Goal: Task Accomplishment & Management: Manage account settings

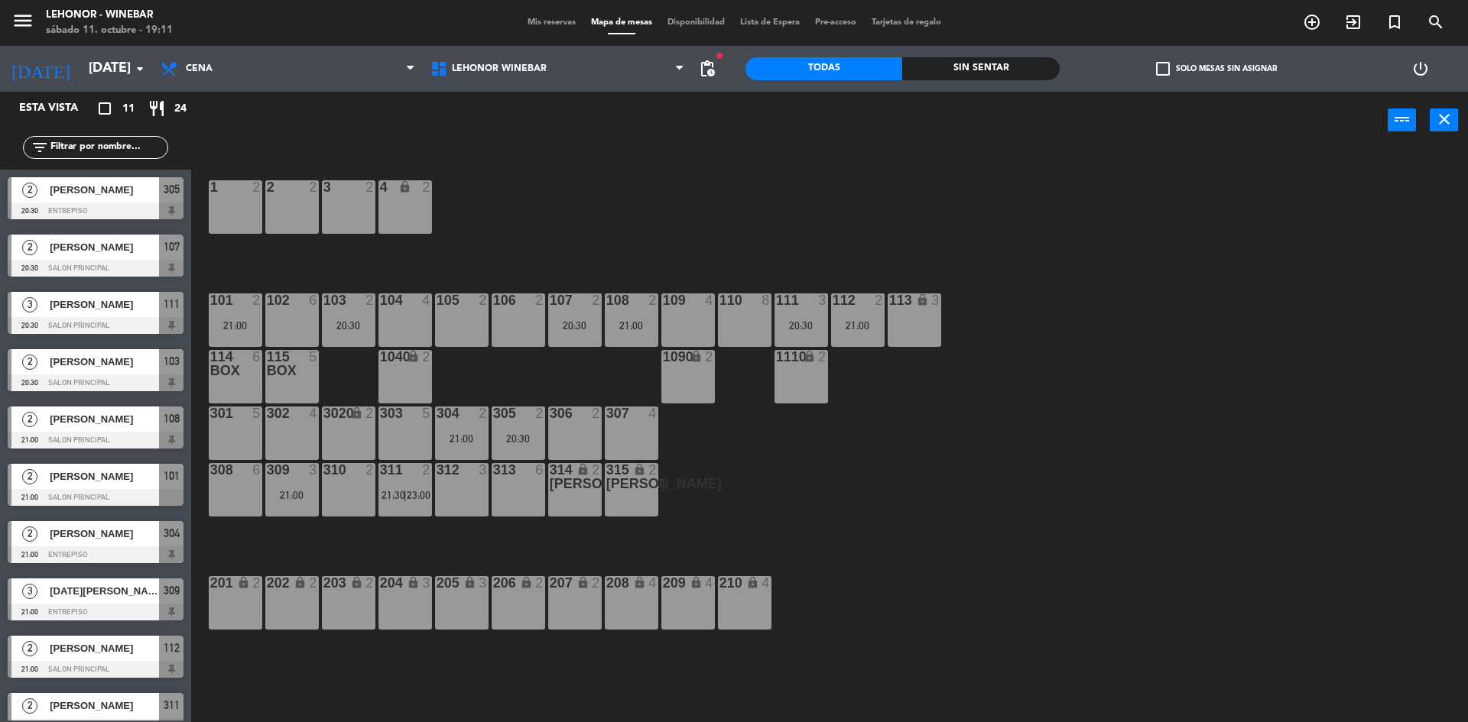
drag, startPoint x: 508, startPoint y: 16, endPoint x: 530, endPoint y: 18, distance: 22.2
click at [508, 16] on div "Mis reservas Mapa de mesas Disponibilidad Lista de Espera Pre-acceso Tarjetas d…" at bounding box center [734, 23] width 734 height 14
click at [530, 18] on span "Mis reservas" at bounding box center [551, 22] width 63 height 8
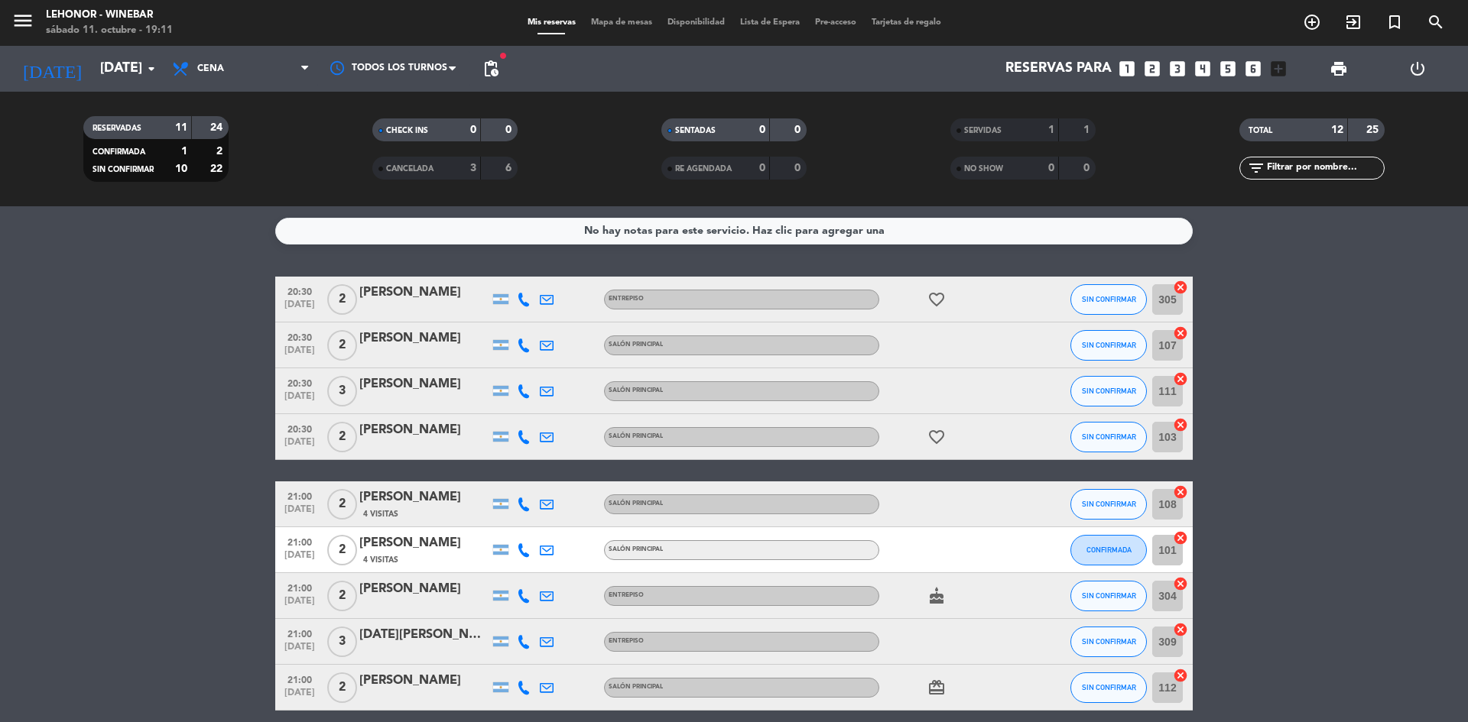
click at [467, 168] on div "3" at bounding box center [461, 169] width 31 height 18
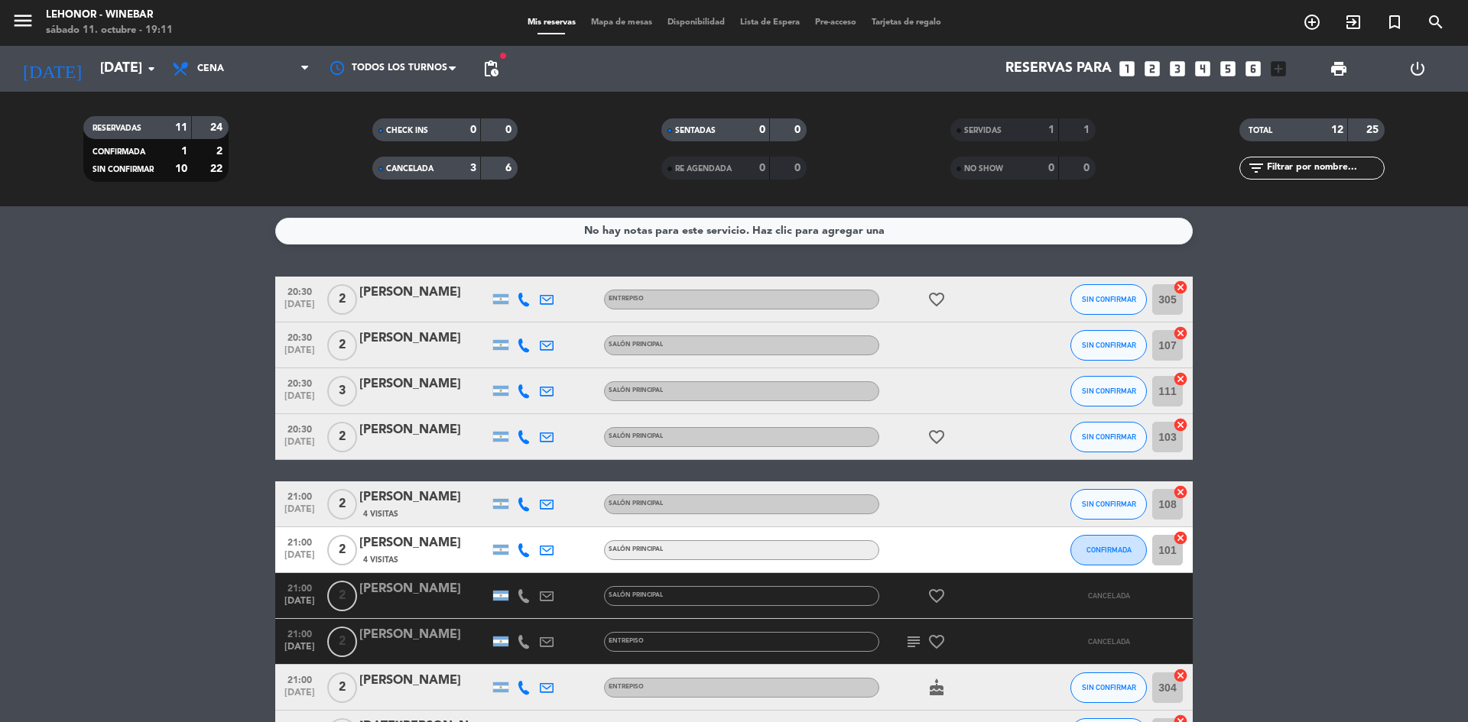
click at [1232, 306] on bookings-row "20:30 [DATE] 2 [PERSON_NAME] ENTREPISO favorite_border SIN CONFIRMAR 305 cancel…" at bounding box center [734, 630] width 1468 height 706
click at [21, 24] on icon "menu" at bounding box center [22, 20] width 23 height 23
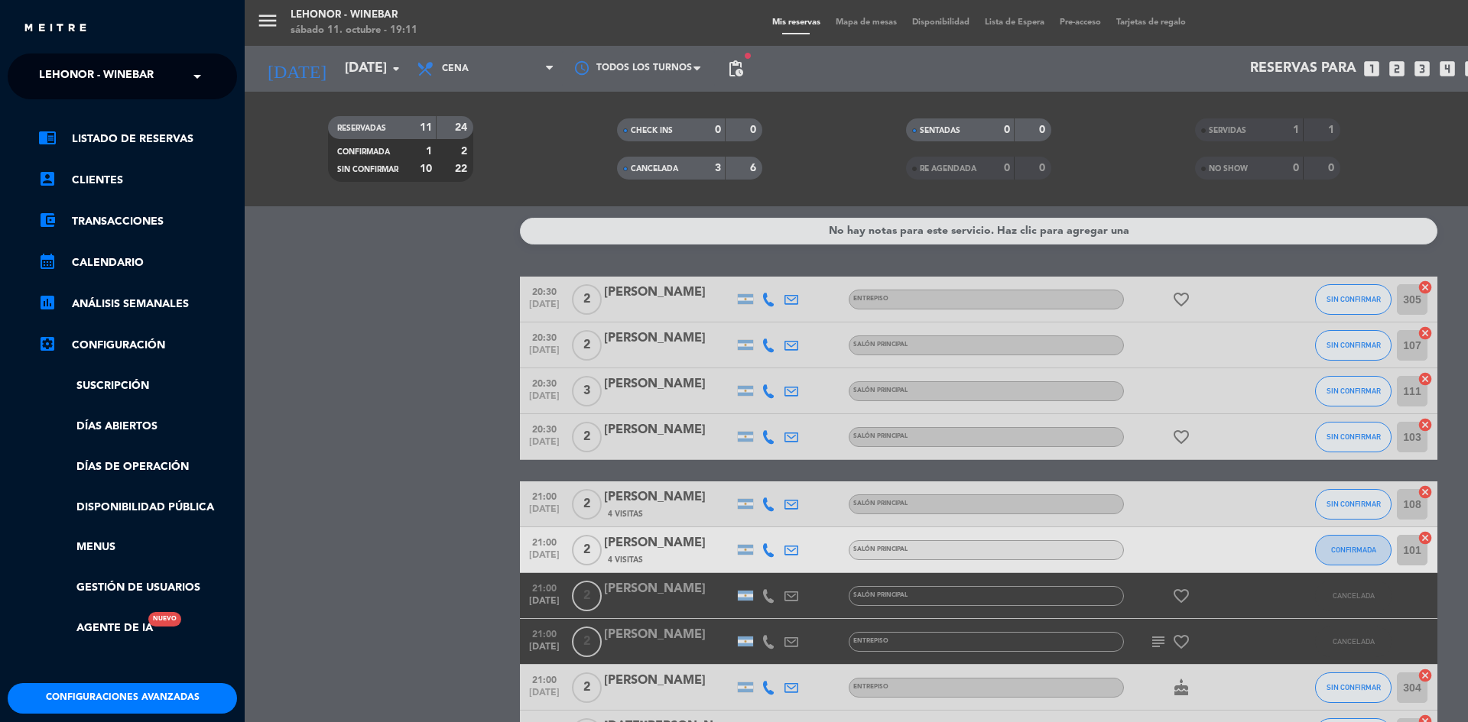
click at [115, 70] on span "Lehonor - Winebar" at bounding box center [96, 76] width 115 height 32
click at [175, 115] on div "Lehonor - Brasas & Resto" at bounding box center [122, 117] width 228 height 23
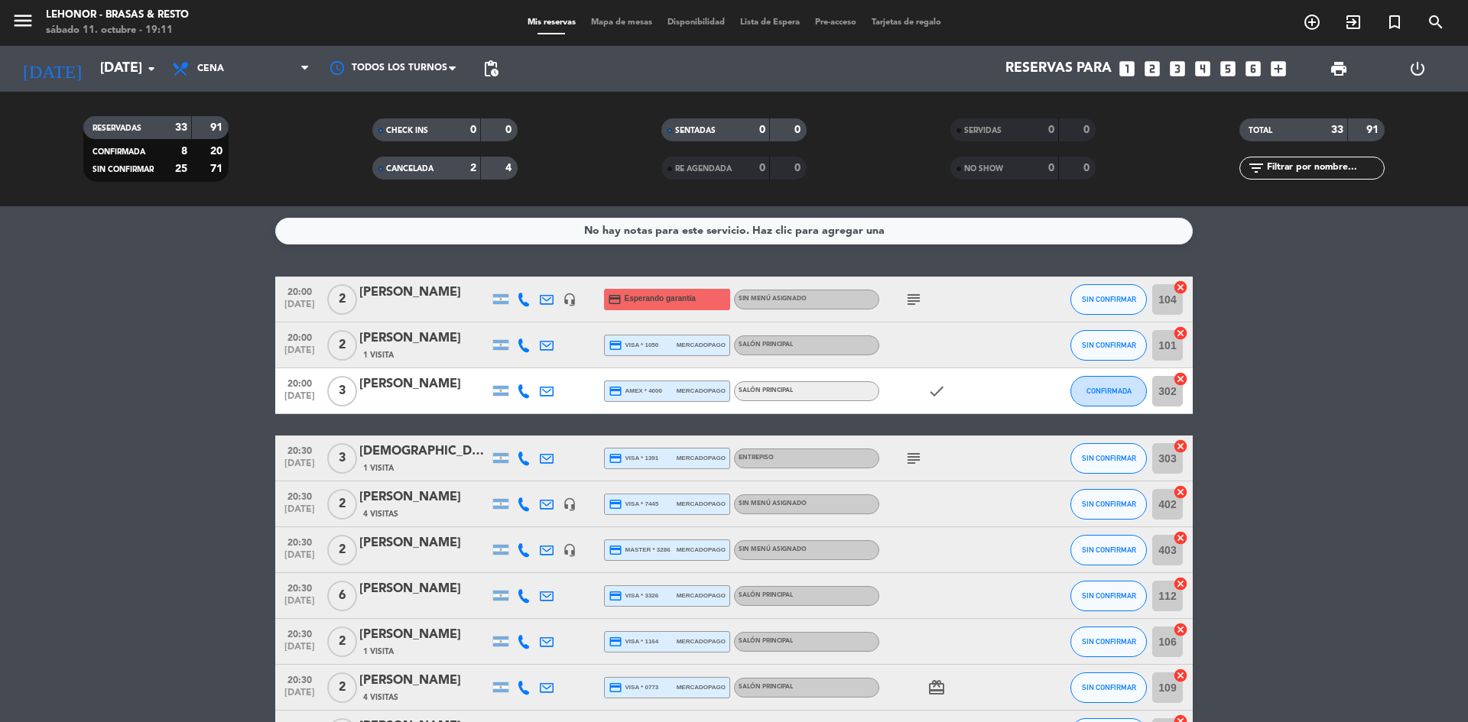
click at [456, 160] on div "2" at bounding box center [461, 169] width 31 height 18
click at [25, 18] on icon "menu" at bounding box center [22, 20] width 23 height 23
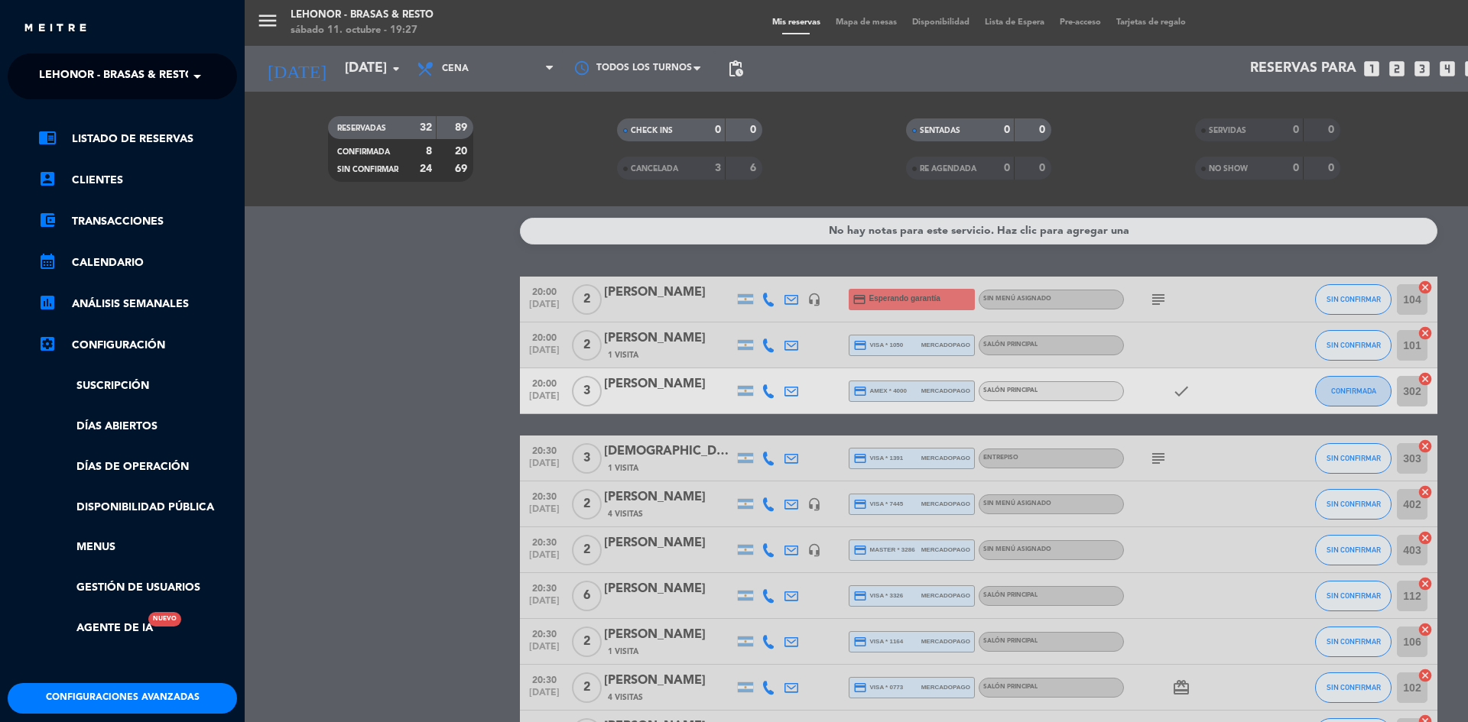
click at [118, 92] on ng-select "× Lehonor - Brasas & Resto ×" at bounding box center [122, 77] width 229 height 46
click at [125, 84] on span "Lehonor - Brasas & Resto" at bounding box center [116, 76] width 155 height 32
click at [176, 140] on div "Lehonor - Winebar" at bounding box center [122, 140] width 228 height 23
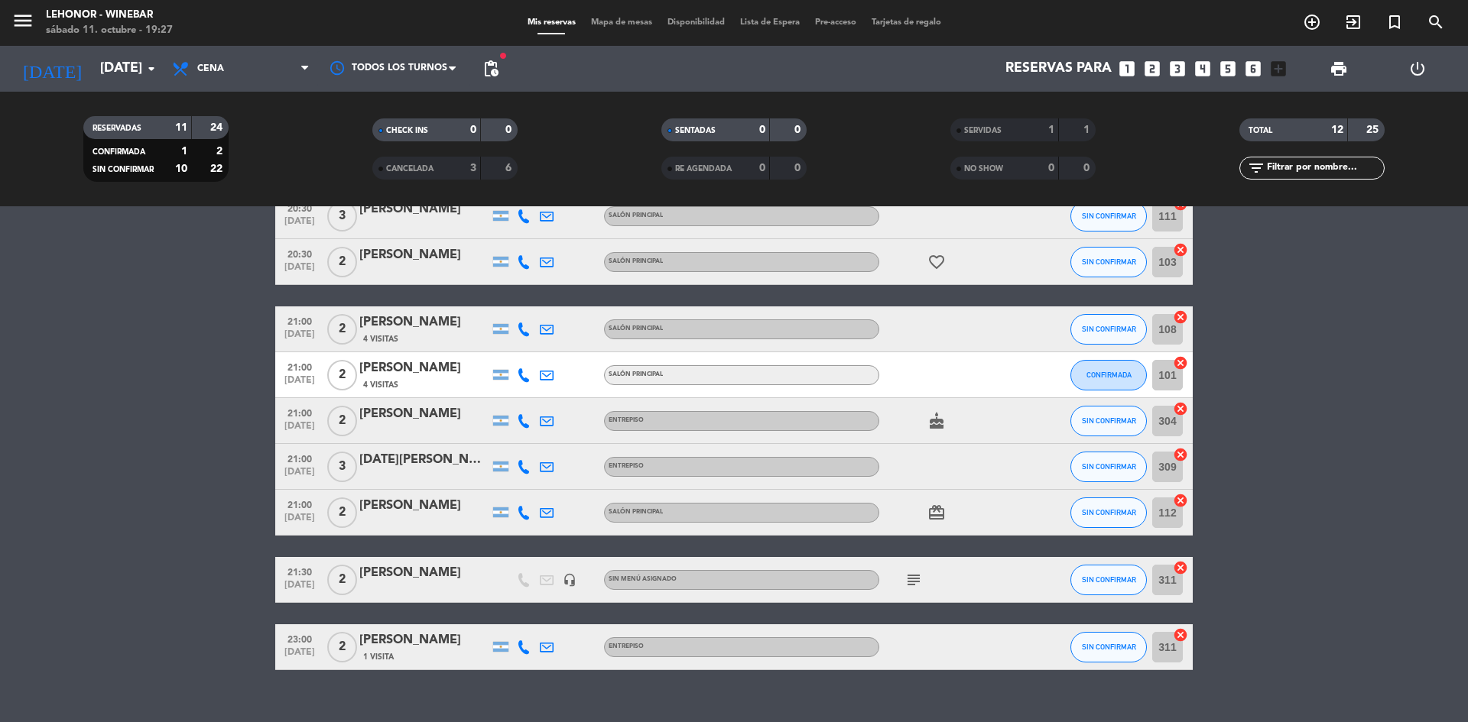
scroll to position [200, 0]
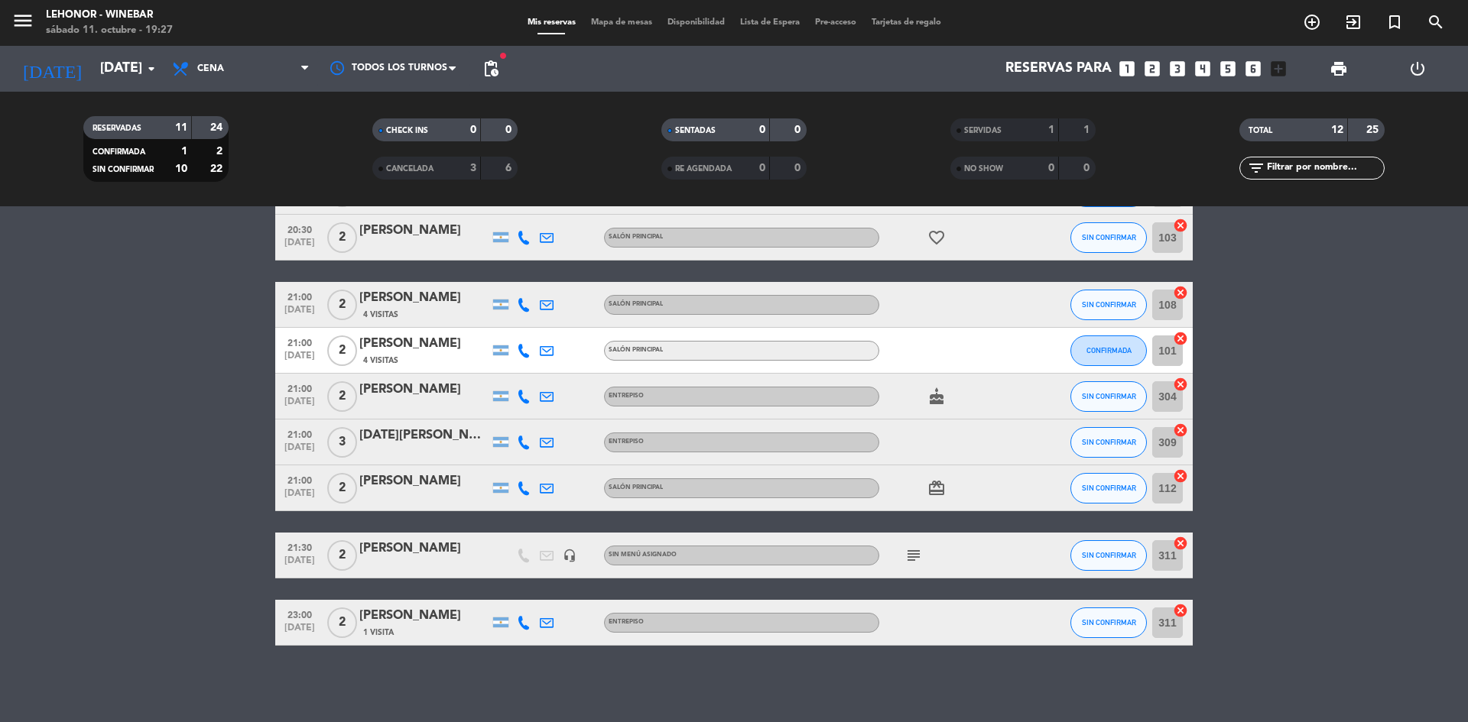
click at [910, 556] on icon "subject" at bounding box center [913, 556] width 18 height 18
click at [1381, 462] on bookings-row "20:30 [DATE] 2 [PERSON_NAME] ENTREPISO favorite_border SIN CONFIRMAR 305 cancel…" at bounding box center [734, 361] width 1468 height 569
click at [218, 293] on bookings-row "20:30 [DATE] 2 [PERSON_NAME] ENTREPISO favorite_border SIN CONFIRMAR 305 cancel…" at bounding box center [734, 361] width 1468 height 569
